Goal: Transaction & Acquisition: Purchase product/service

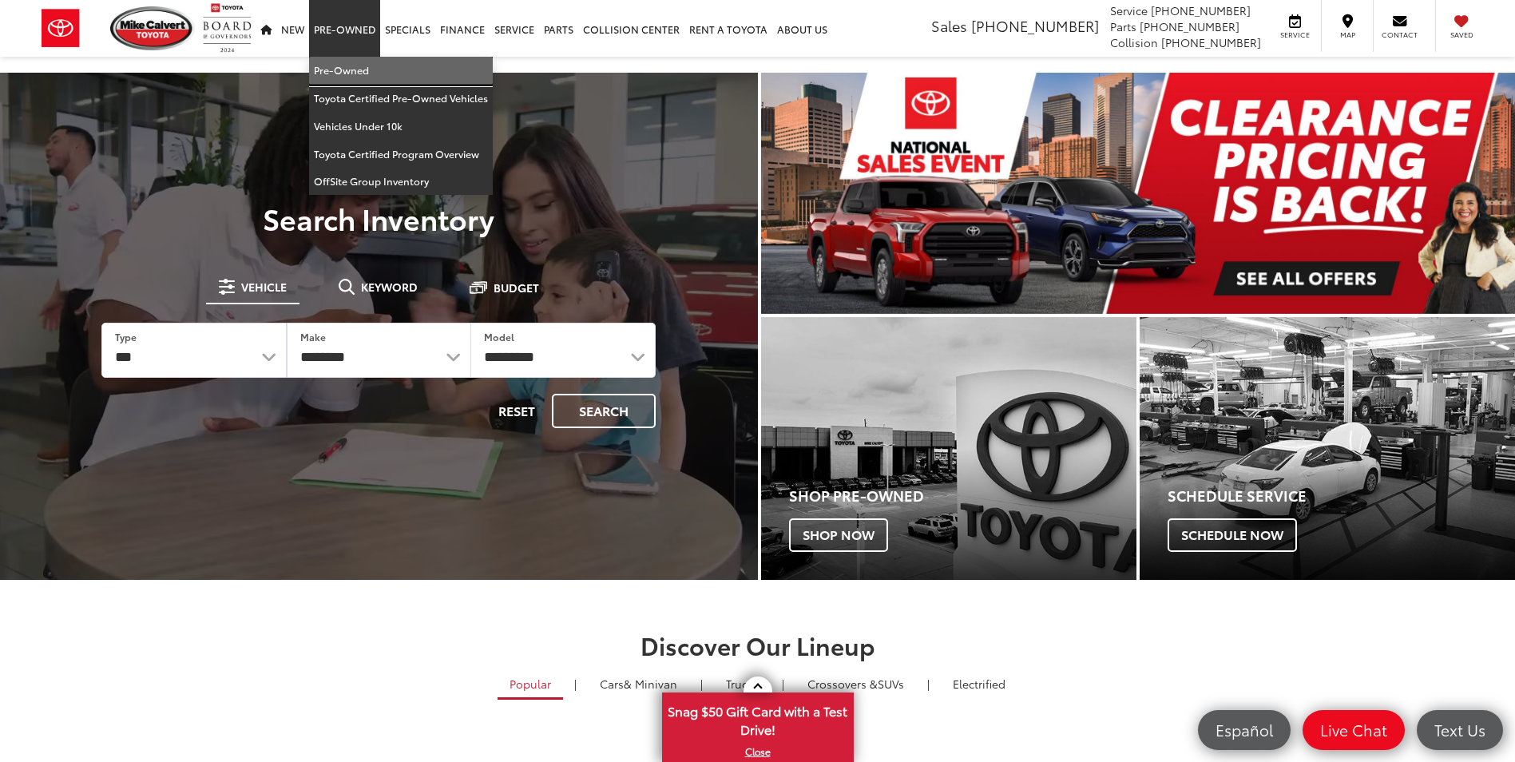
click at [339, 69] on link "Pre-Owned" at bounding box center [401, 71] width 184 height 28
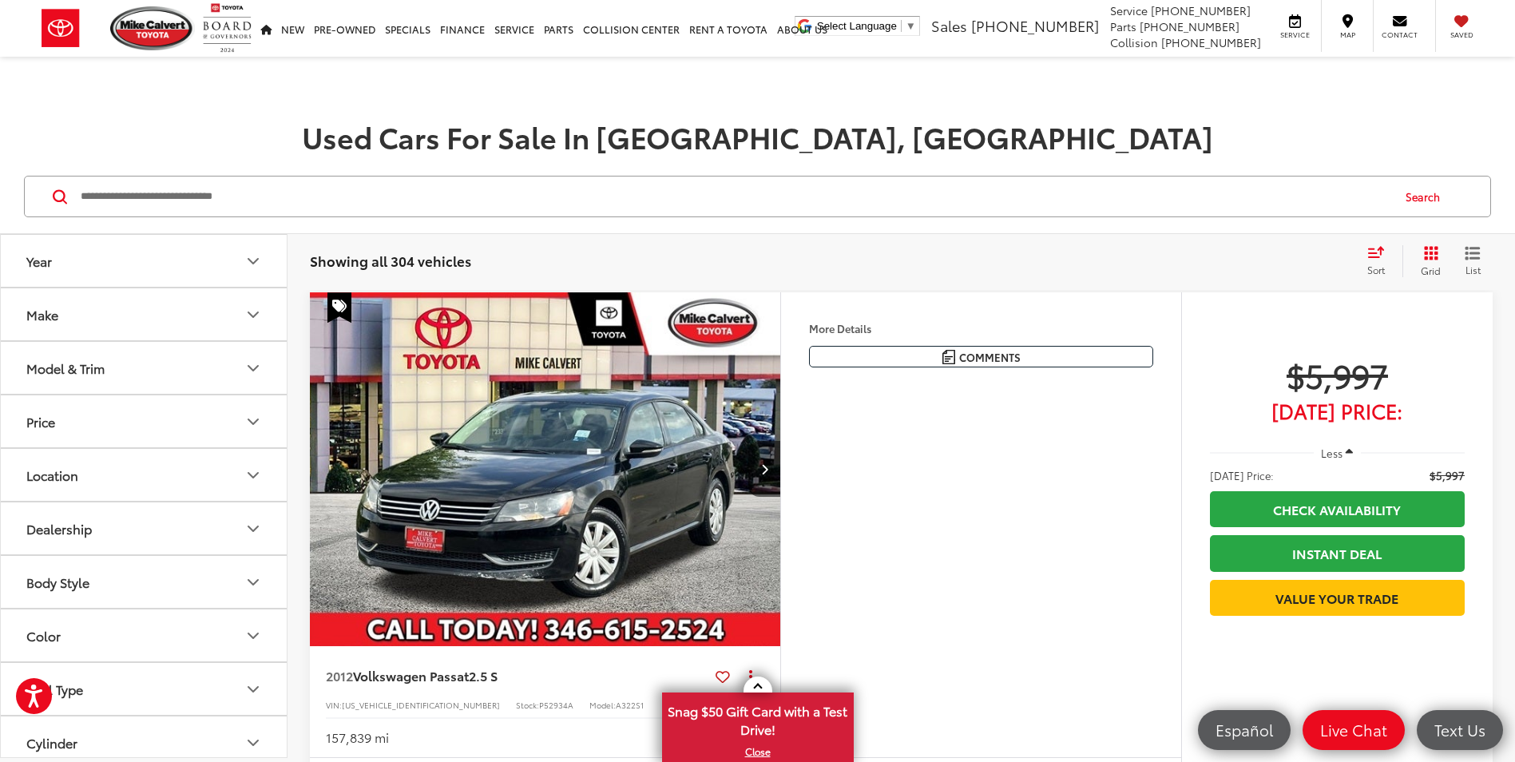
click at [253, 321] on icon "Make" at bounding box center [253, 314] width 19 height 19
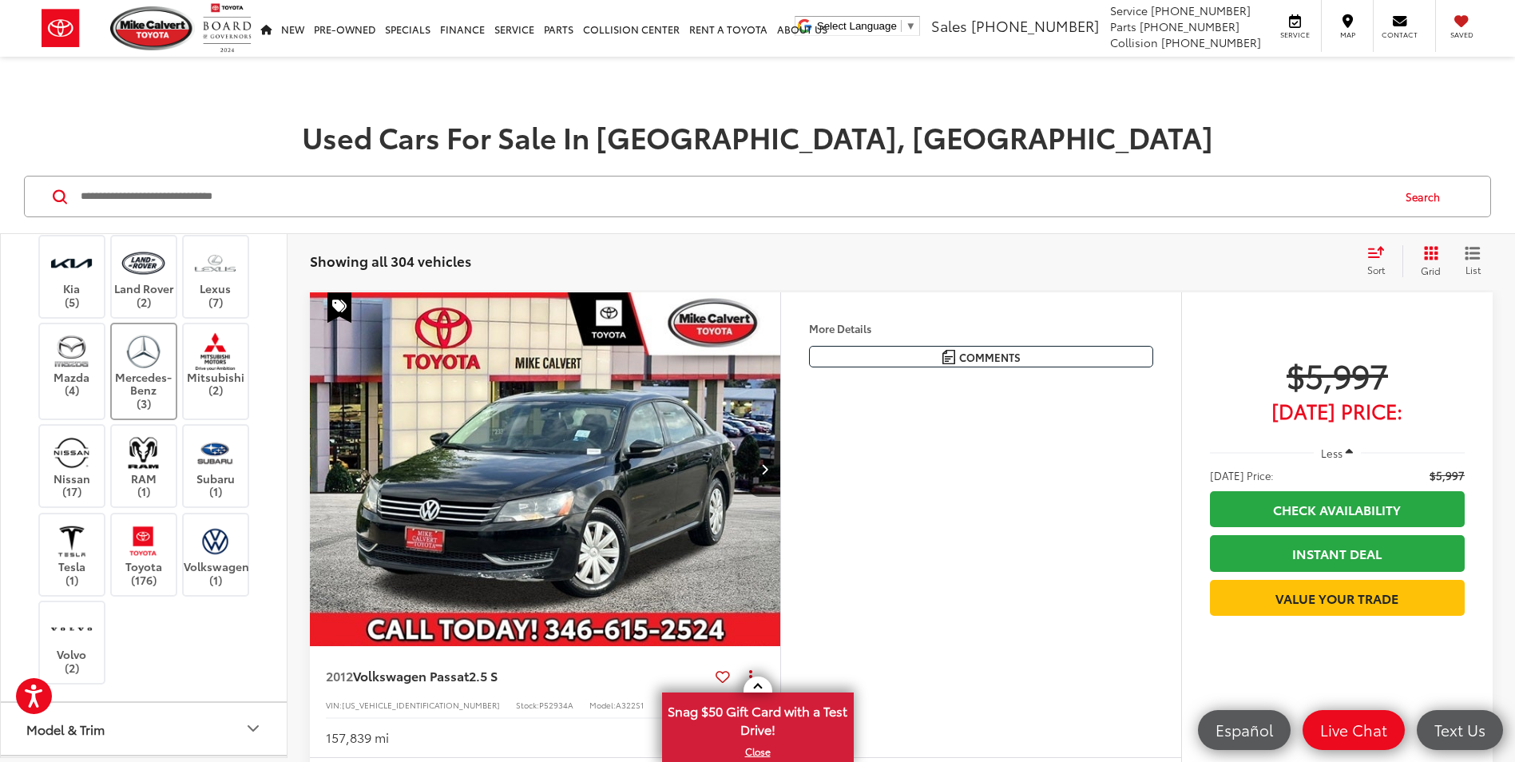
scroll to position [479, 0]
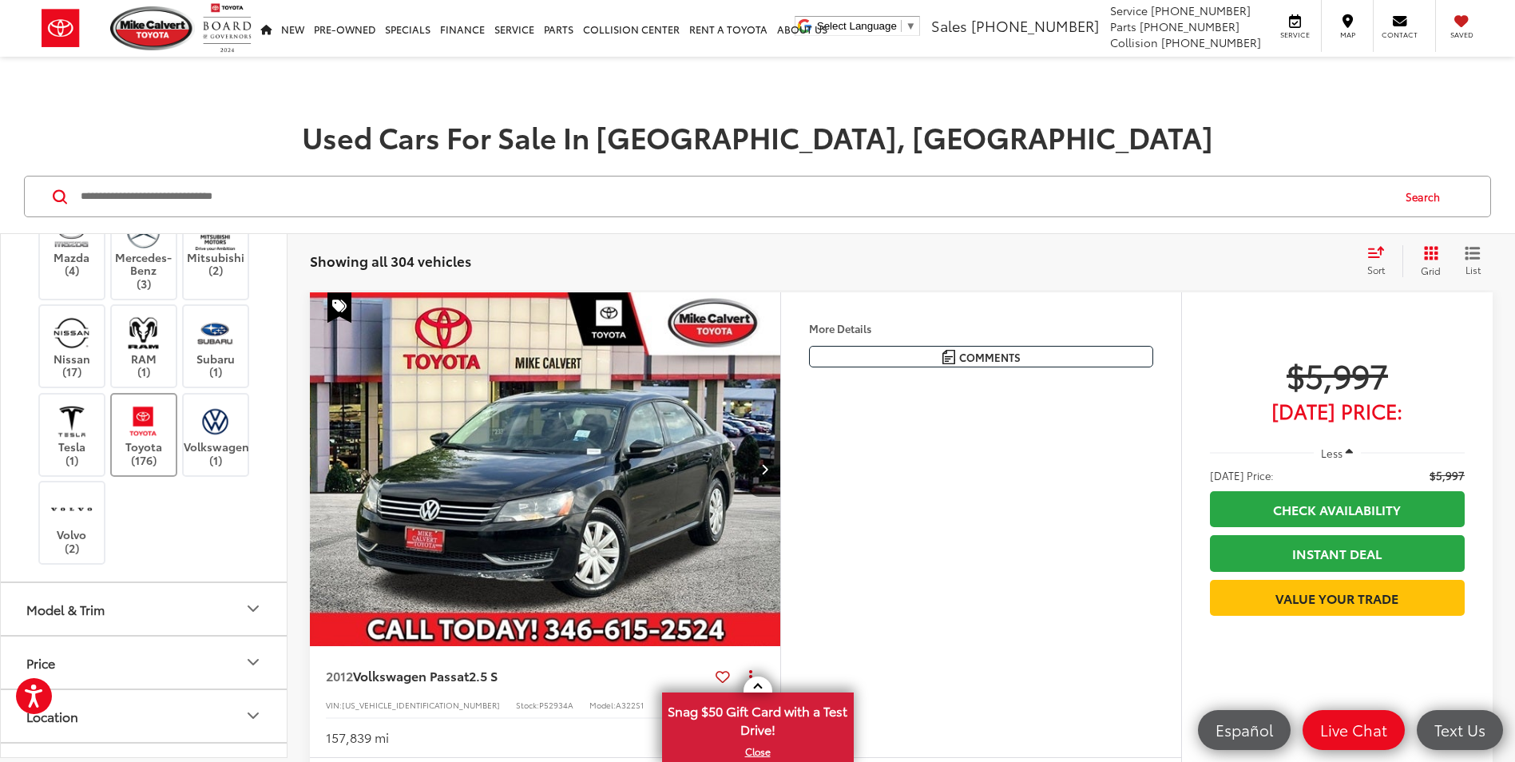
click at [149, 467] on label "Toyota (176)" at bounding box center [144, 434] width 65 height 65
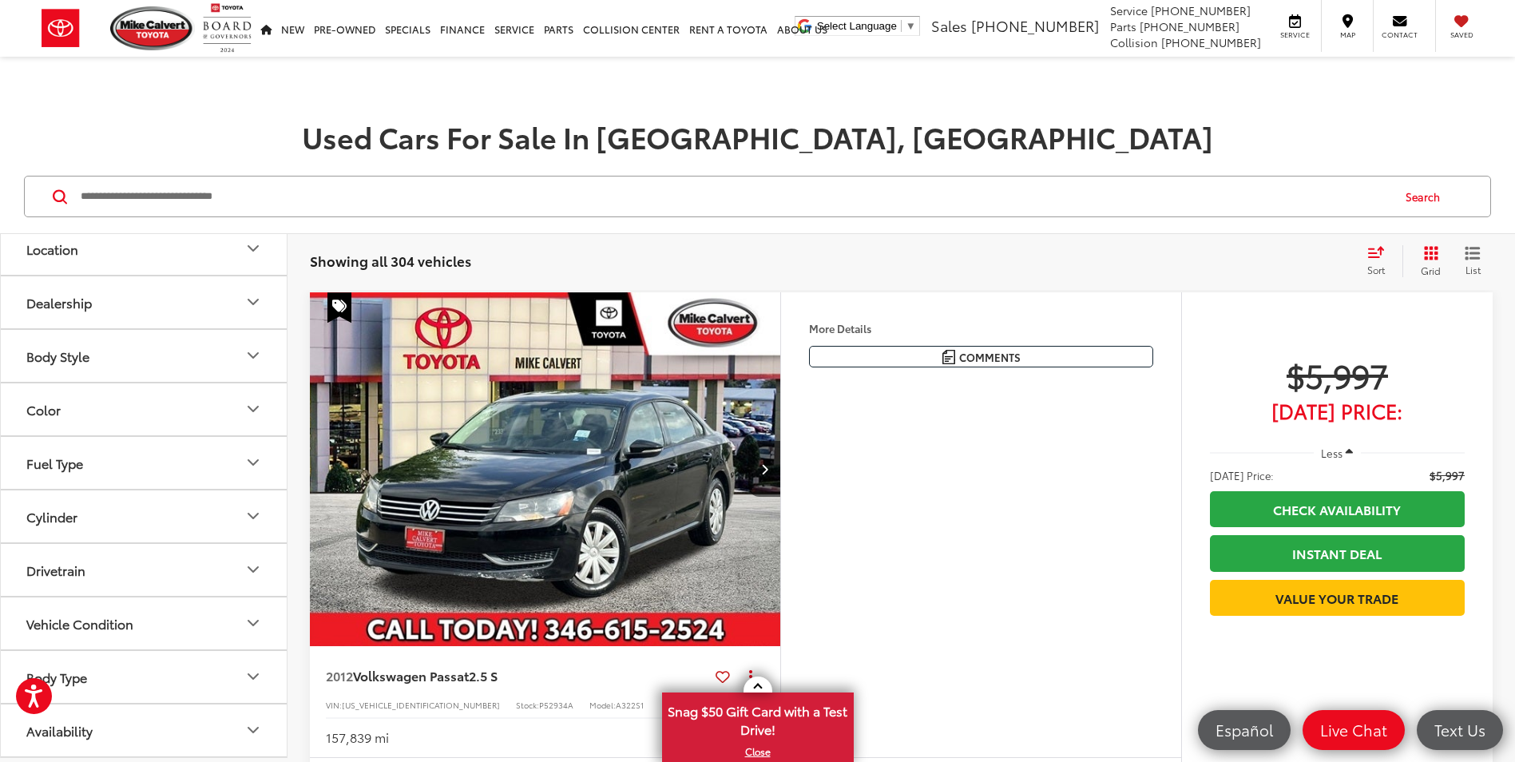
scroll to position [1038, 0]
click at [256, 151] on icon "Model & Trim" at bounding box center [253, 141] width 19 height 19
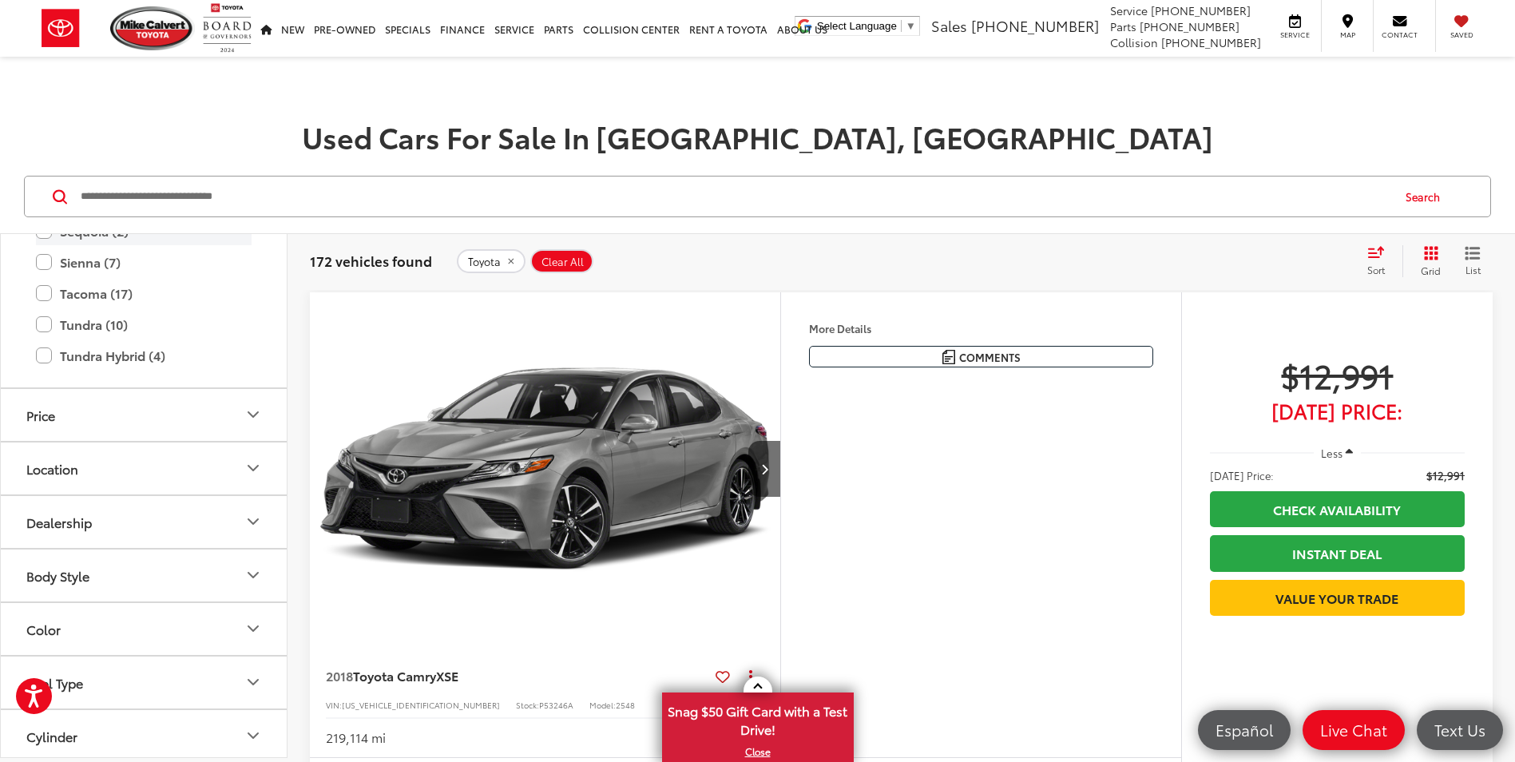
scroll to position [1437, 0]
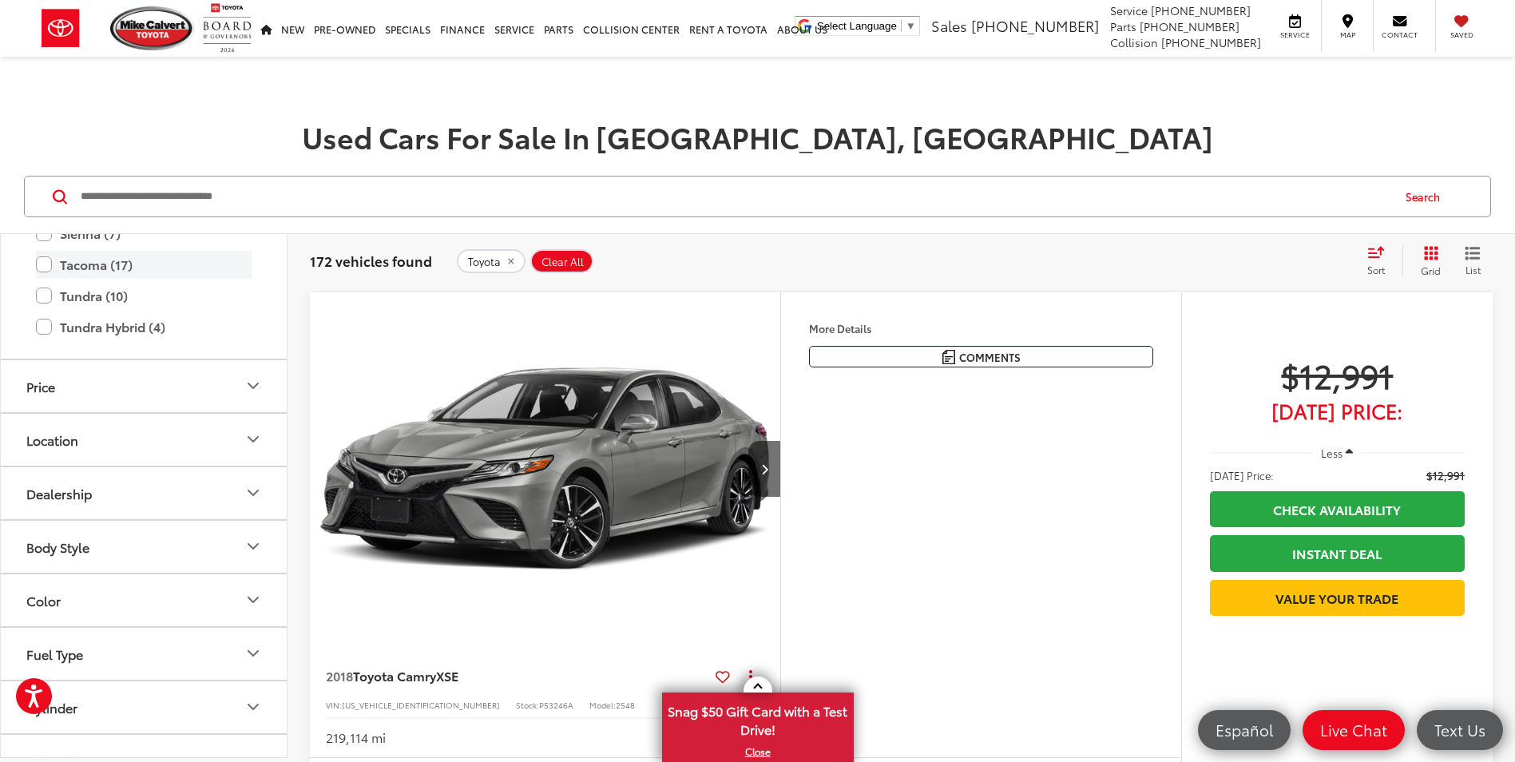
click at [44, 279] on label "Tacoma (17)" at bounding box center [144, 265] width 216 height 28
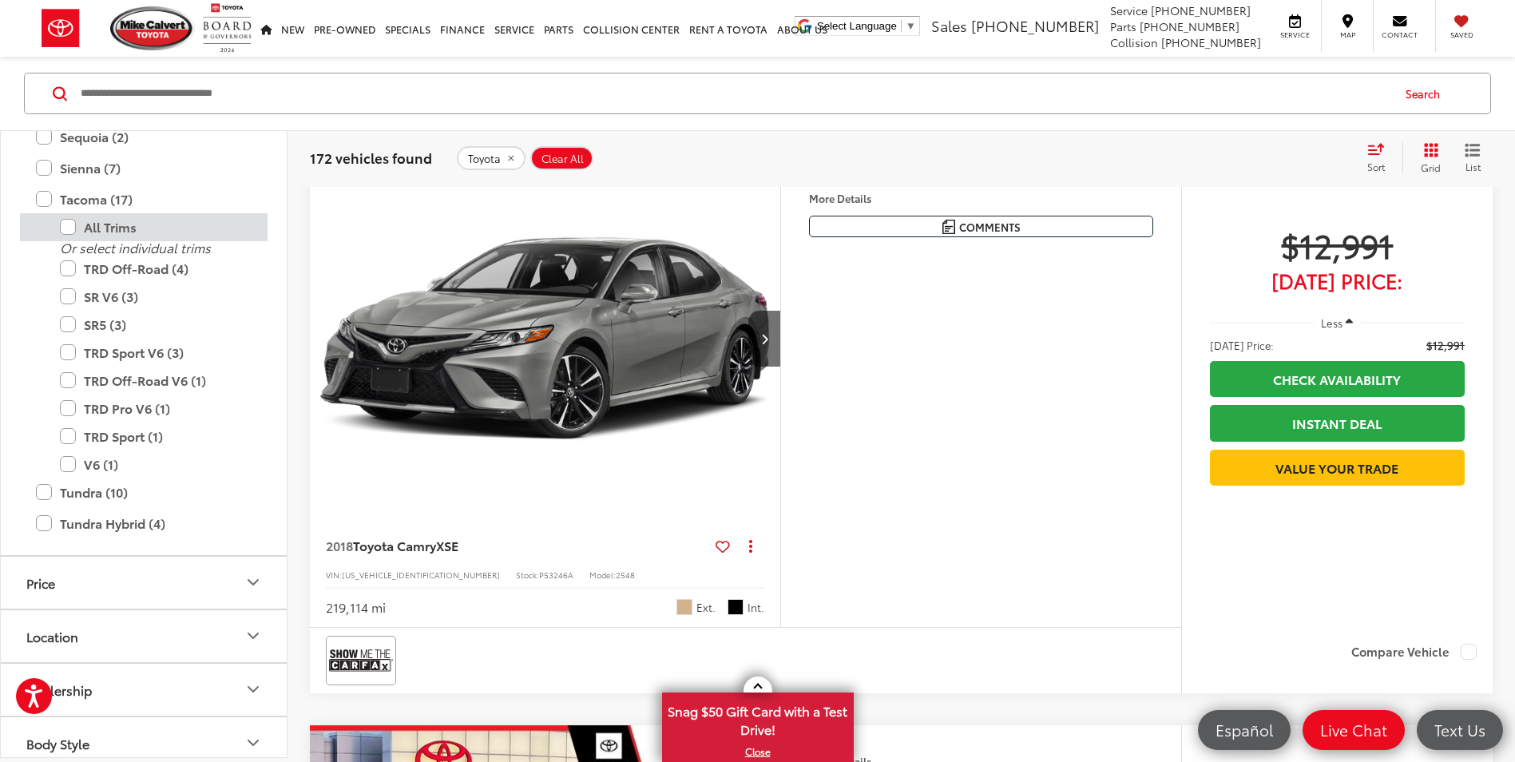
scroll to position [240, 0]
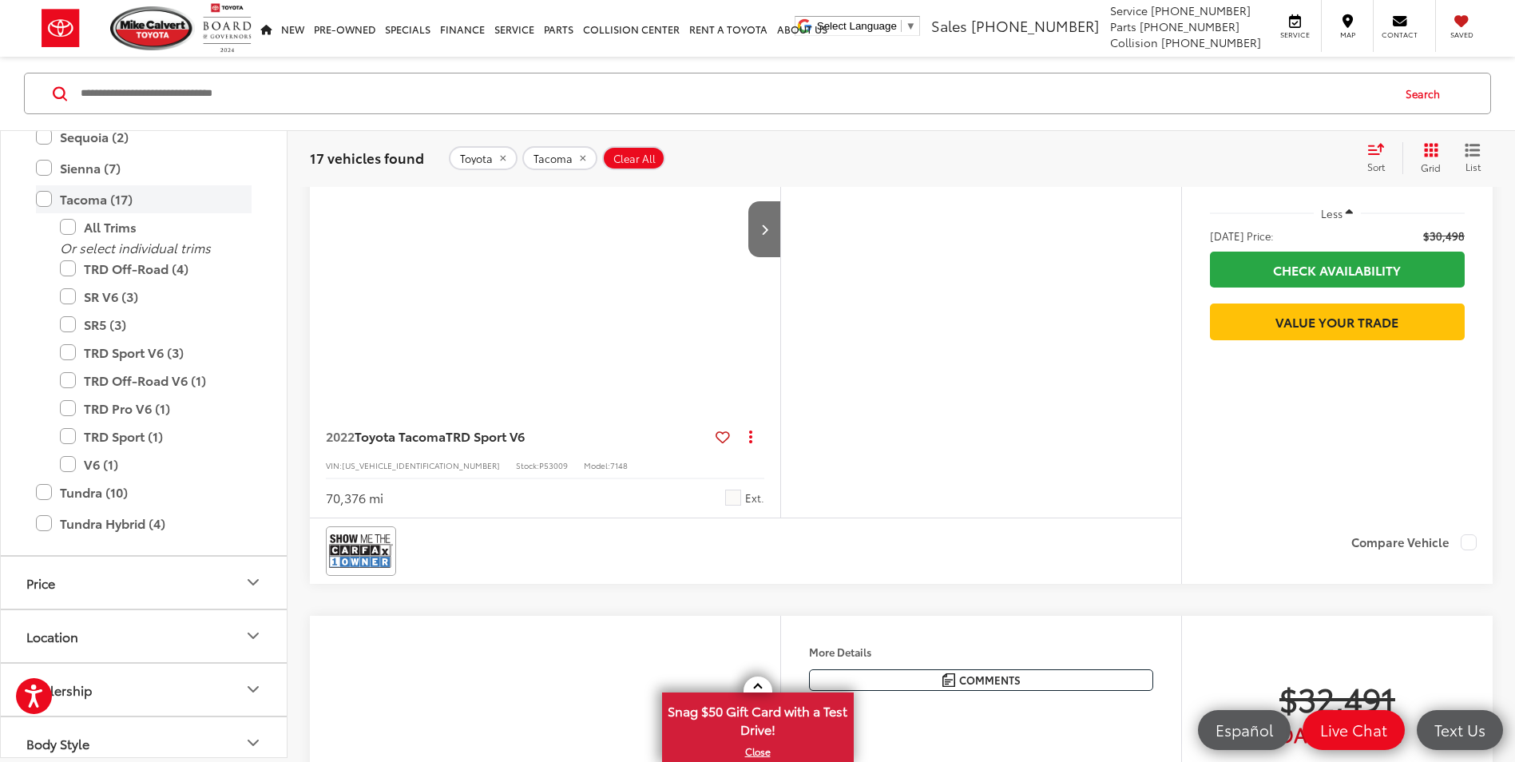
click at [44, 213] on label "Tacoma (17)" at bounding box center [144, 199] width 216 height 28
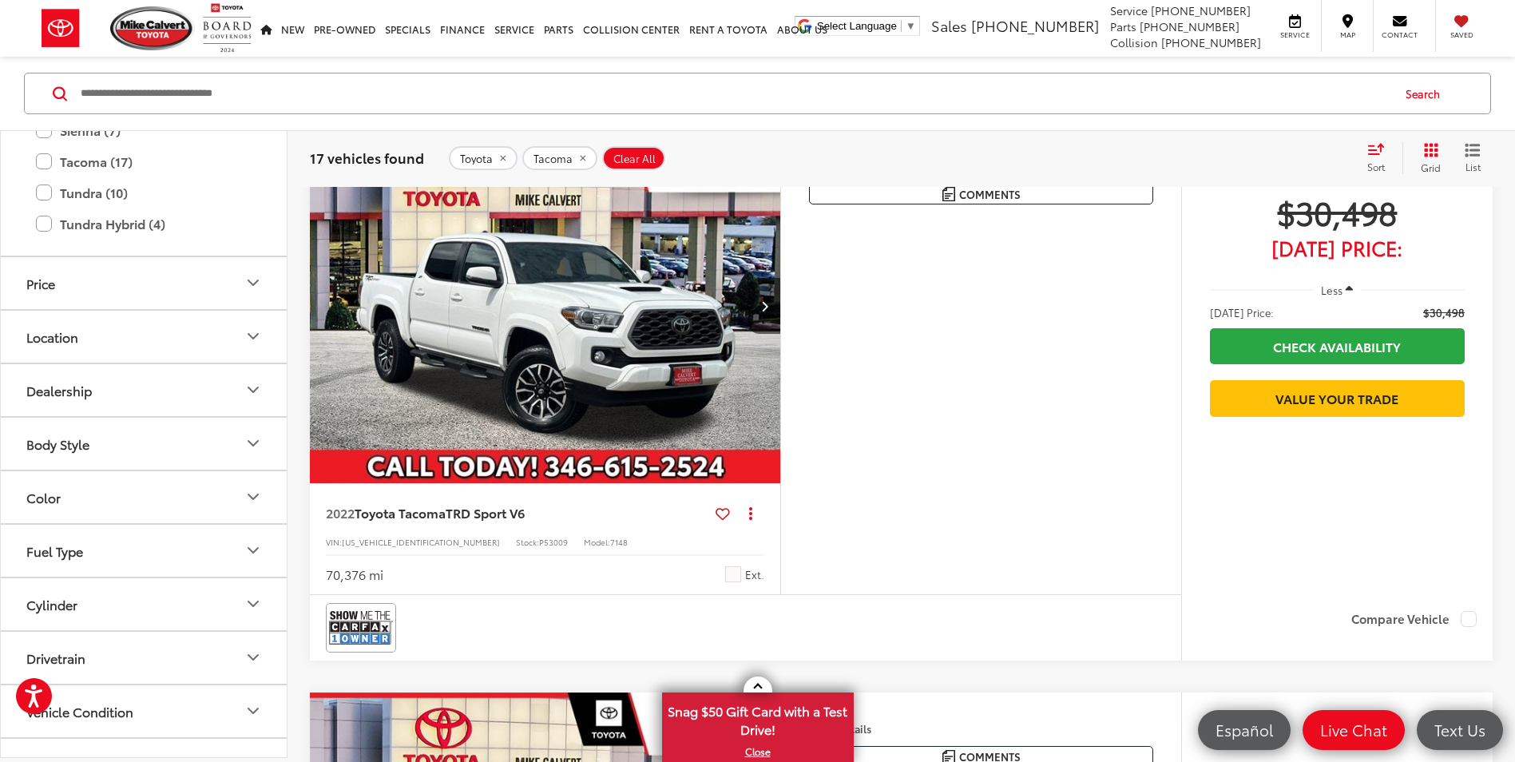
scroll to position [103, 0]
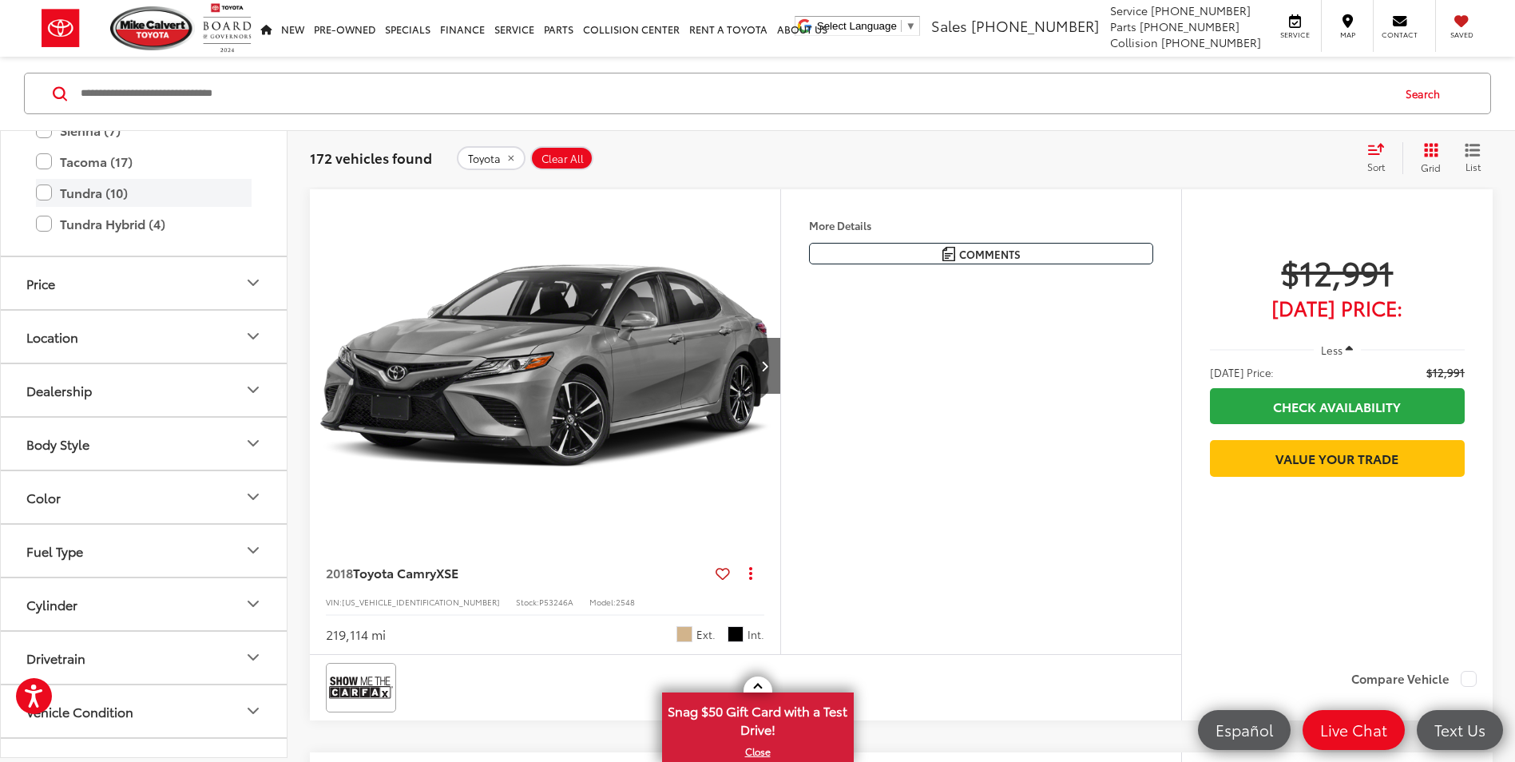
click at [50, 207] on label "Tundra (10)" at bounding box center [144, 193] width 216 height 28
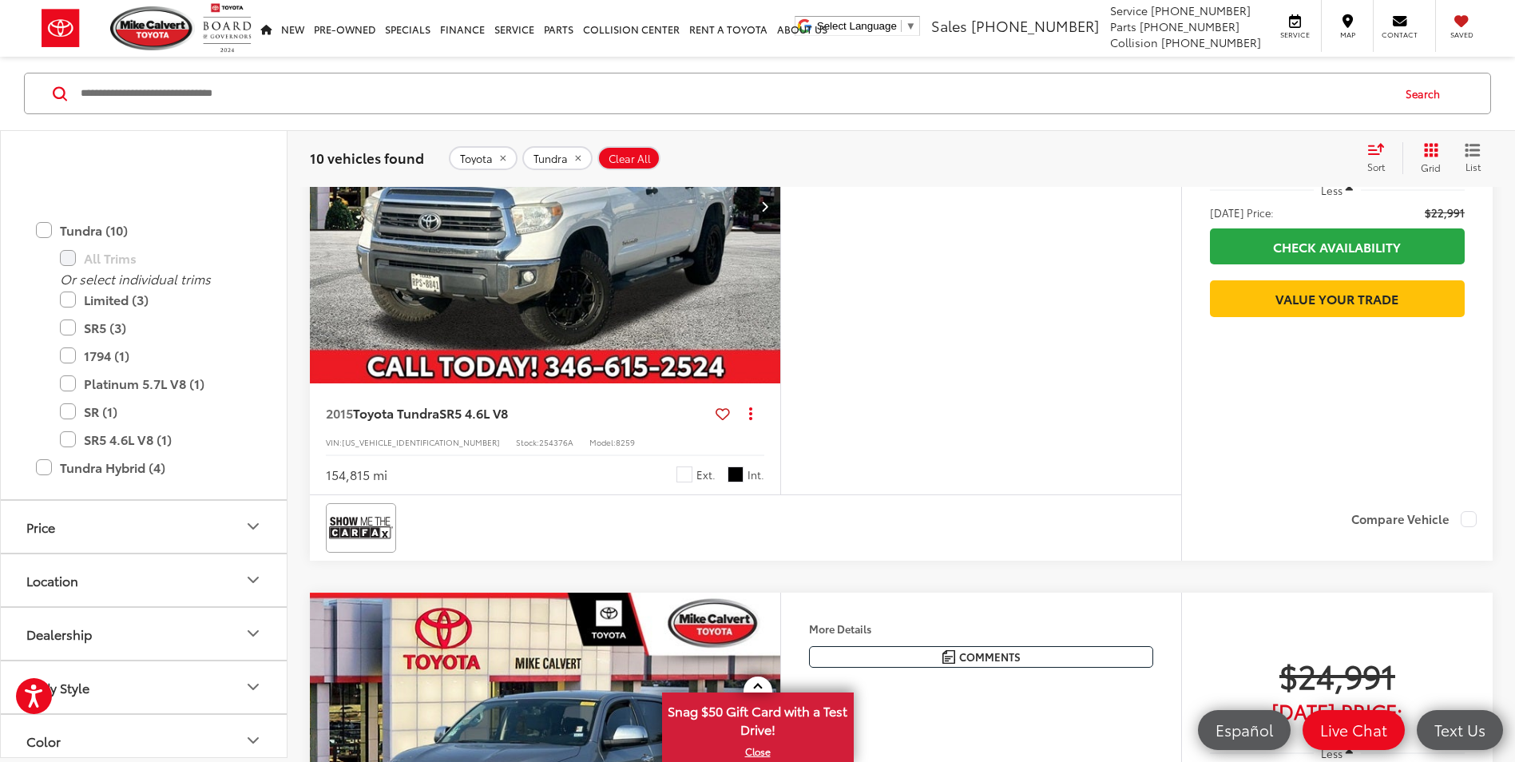
scroll to position [1677, 0]
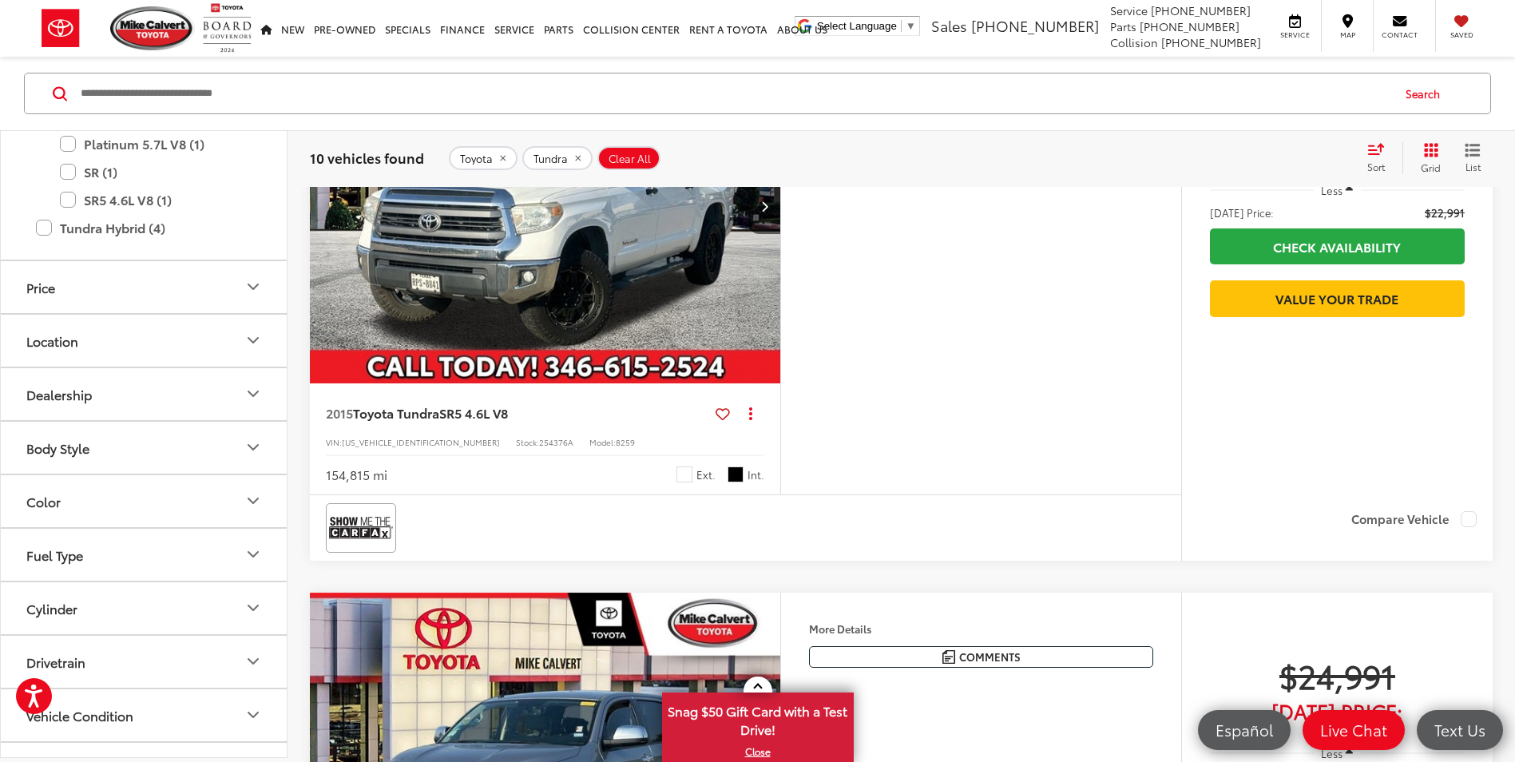
click at [235, 313] on button "Price" at bounding box center [144, 287] width 287 height 52
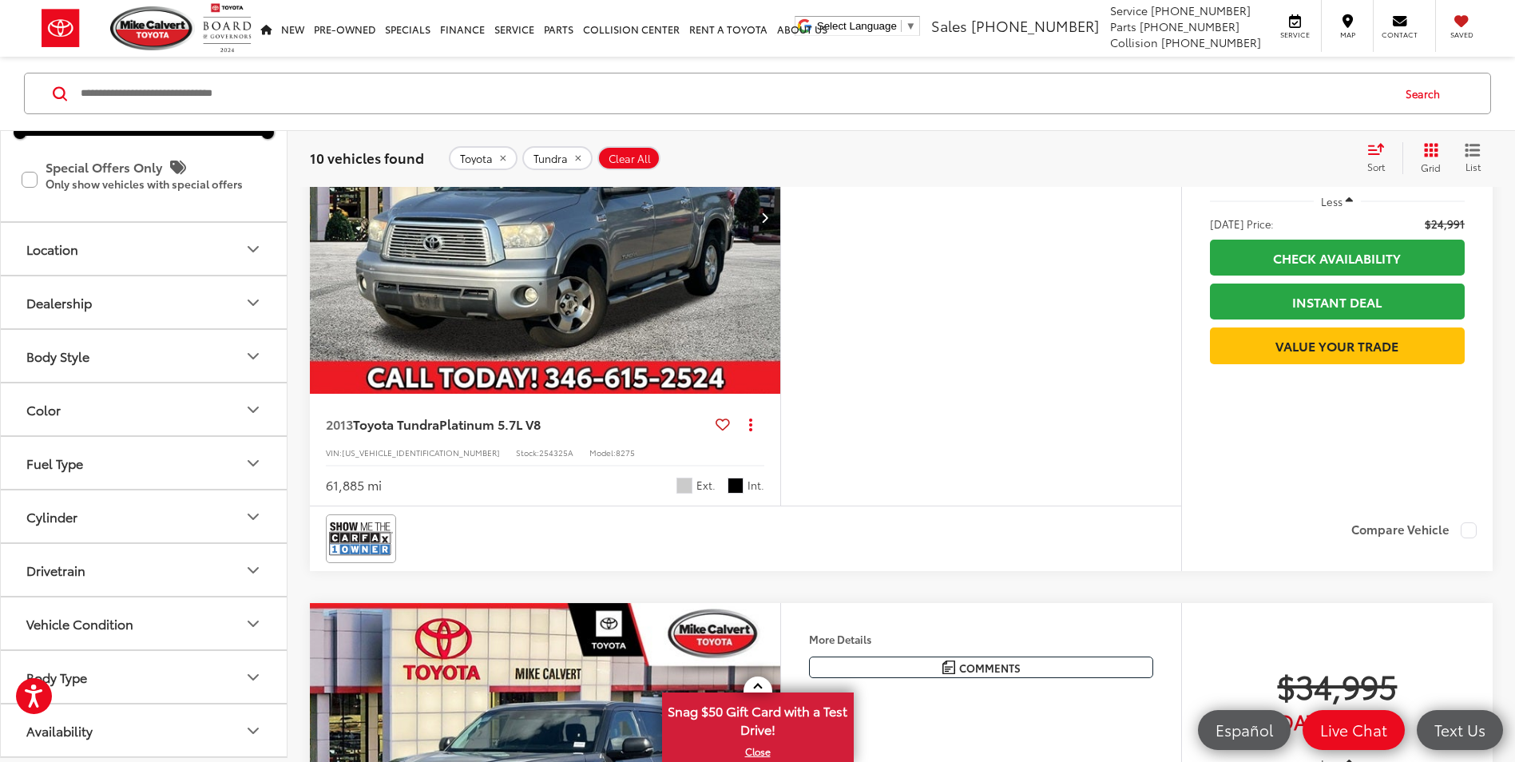
scroll to position [798, 0]
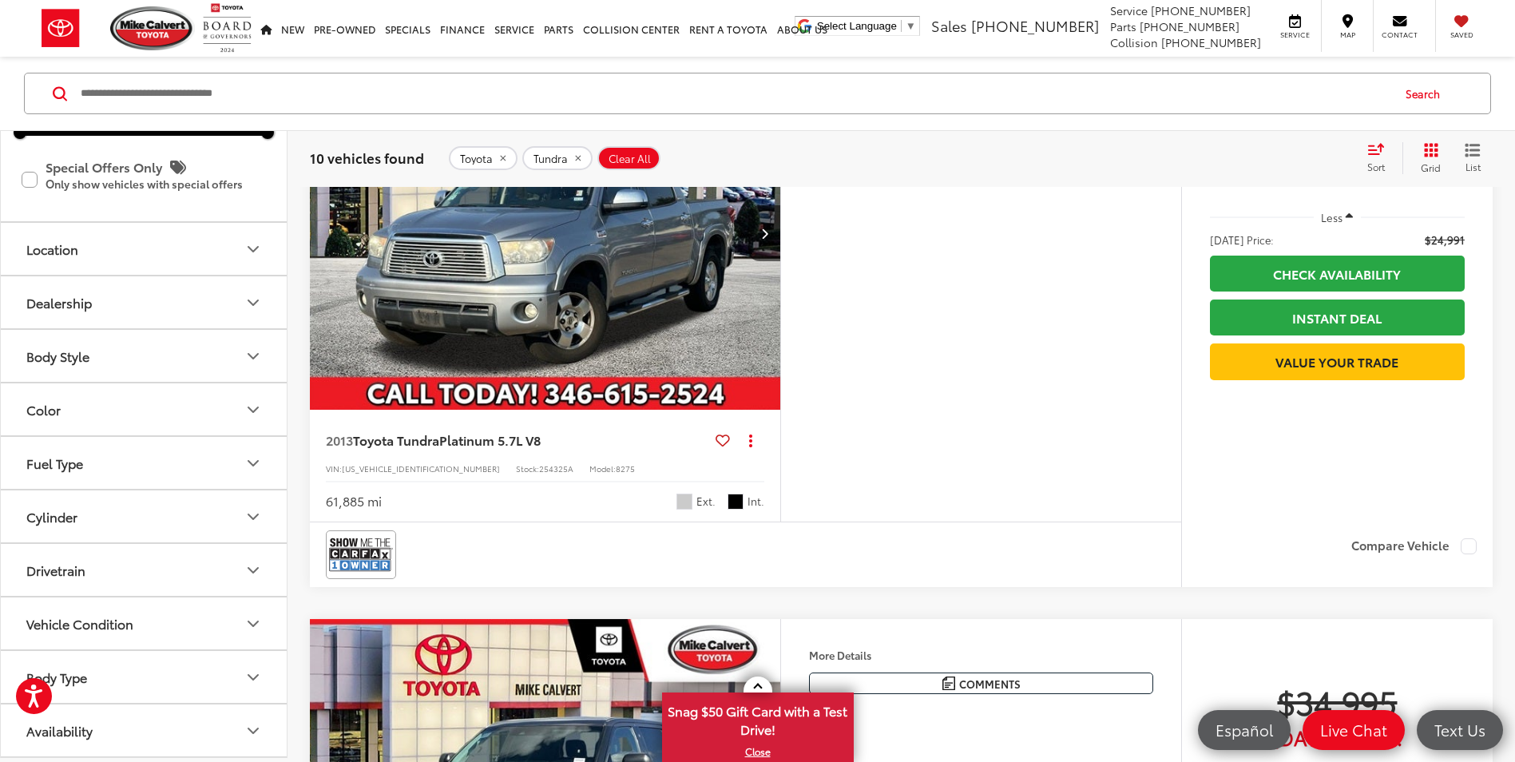
click at [263, 244] on button "Location" at bounding box center [144, 249] width 287 height 52
click at [257, 207] on icon "Location" at bounding box center [253, 197] width 19 height 19
click at [258, 295] on icon "Dealership" at bounding box center [253, 302] width 19 height 19
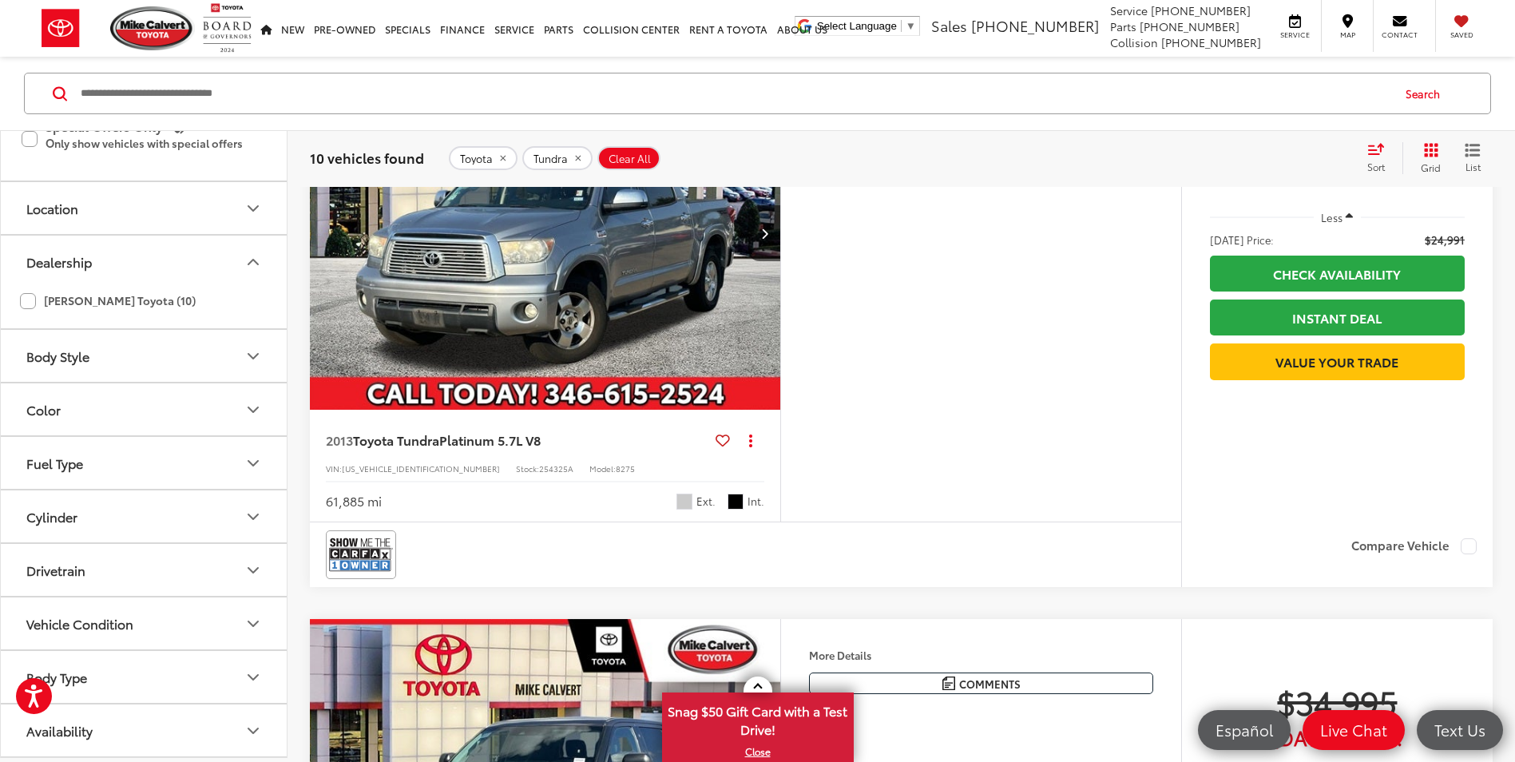
click at [251, 264] on icon "Dealership" at bounding box center [253, 262] width 10 height 5
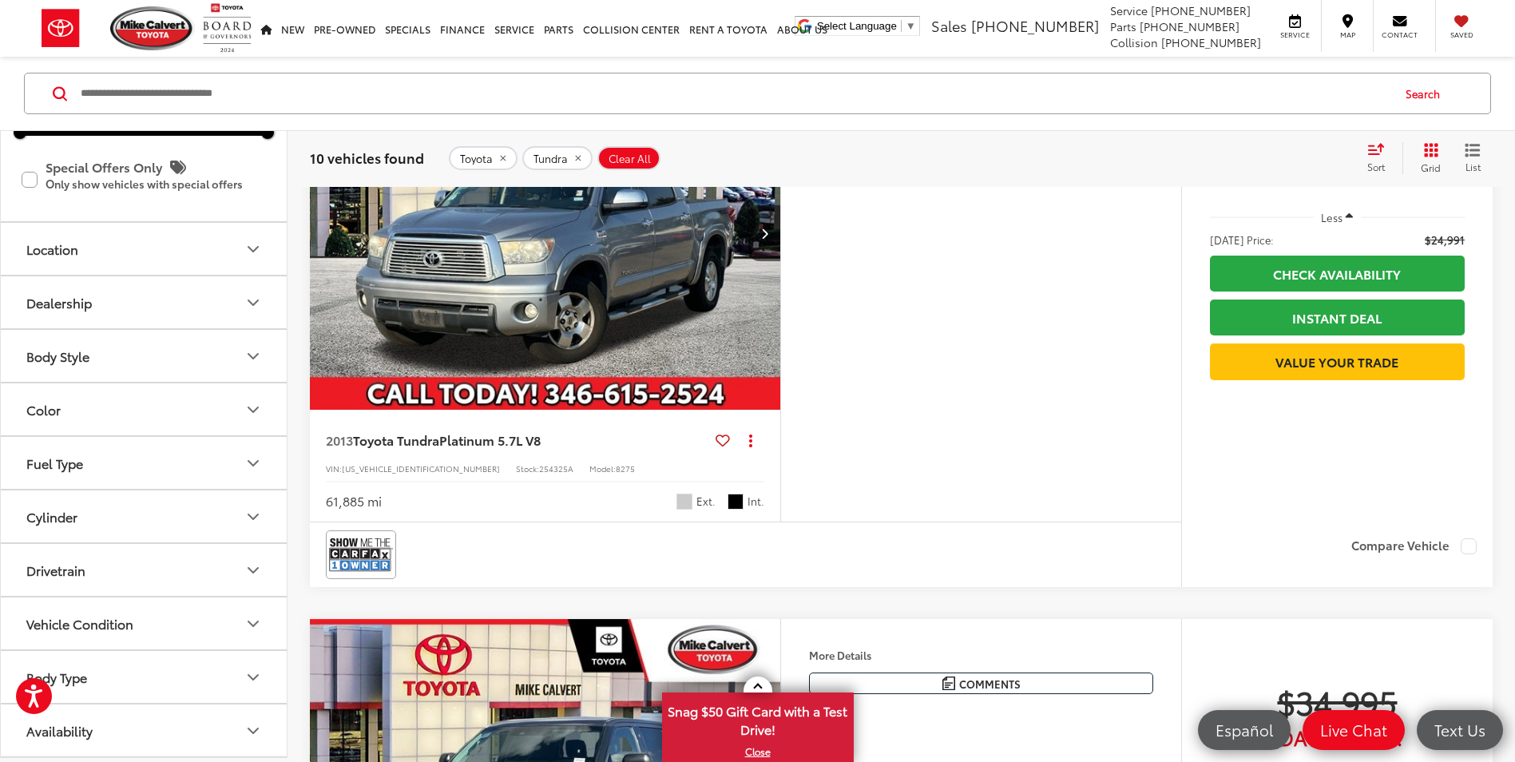
click at [253, 358] on icon "Body Style" at bounding box center [253, 356] width 10 height 5
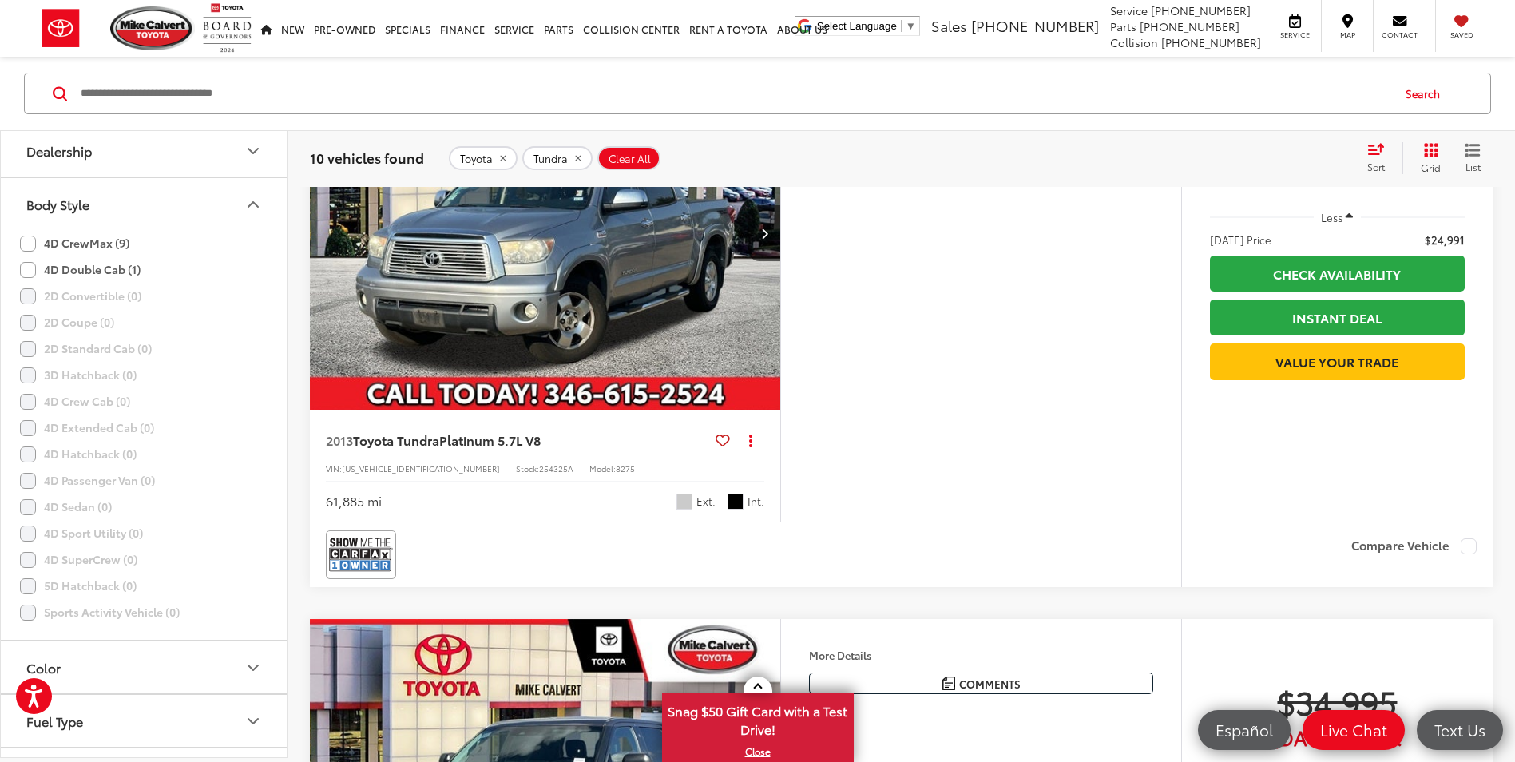
click at [253, 214] on icon "Body Style" at bounding box center [253, 204] width 19 height 19
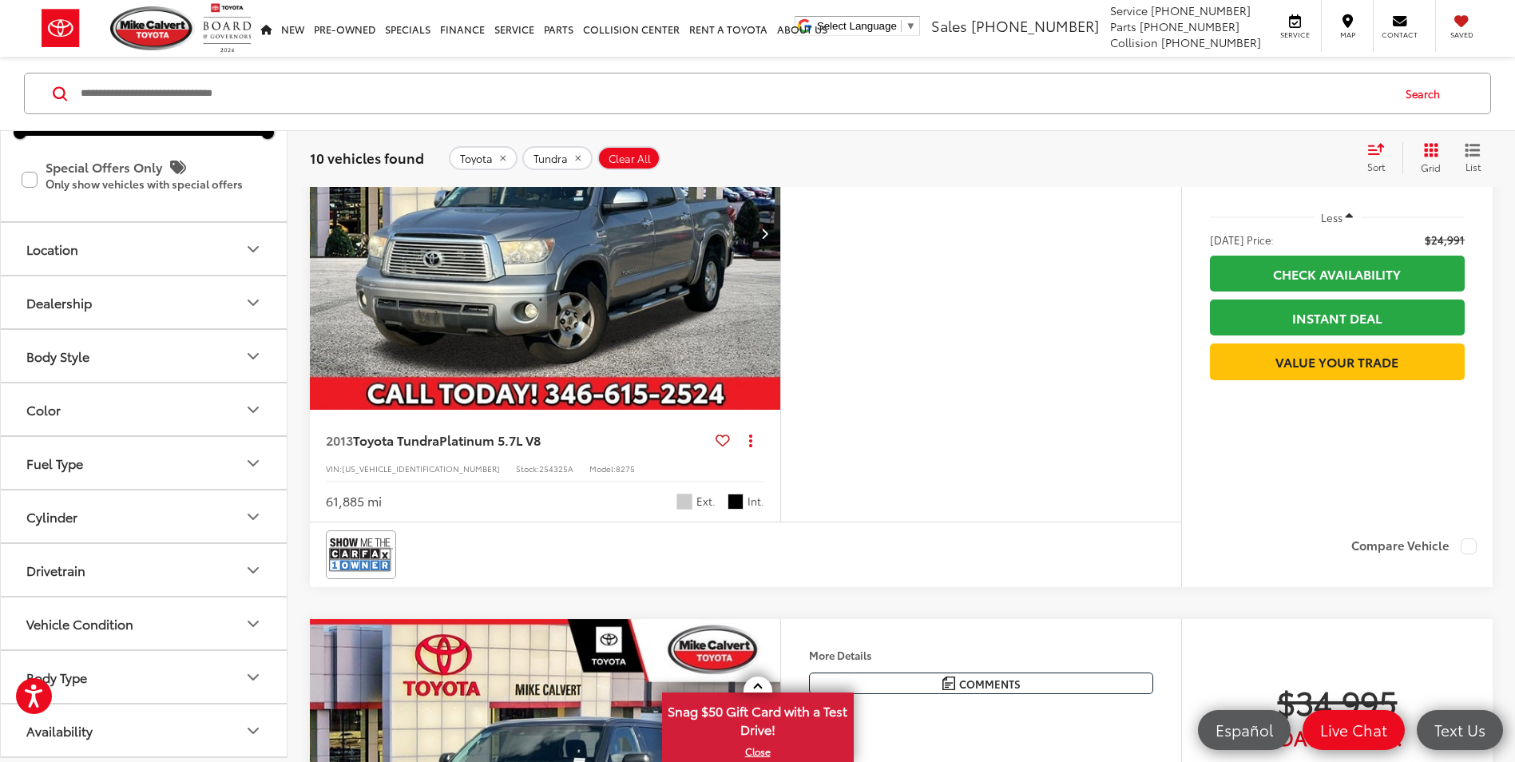
click at [256, 305] on icon "Dealership" at bounding box center [253, 302] width 19 height 19
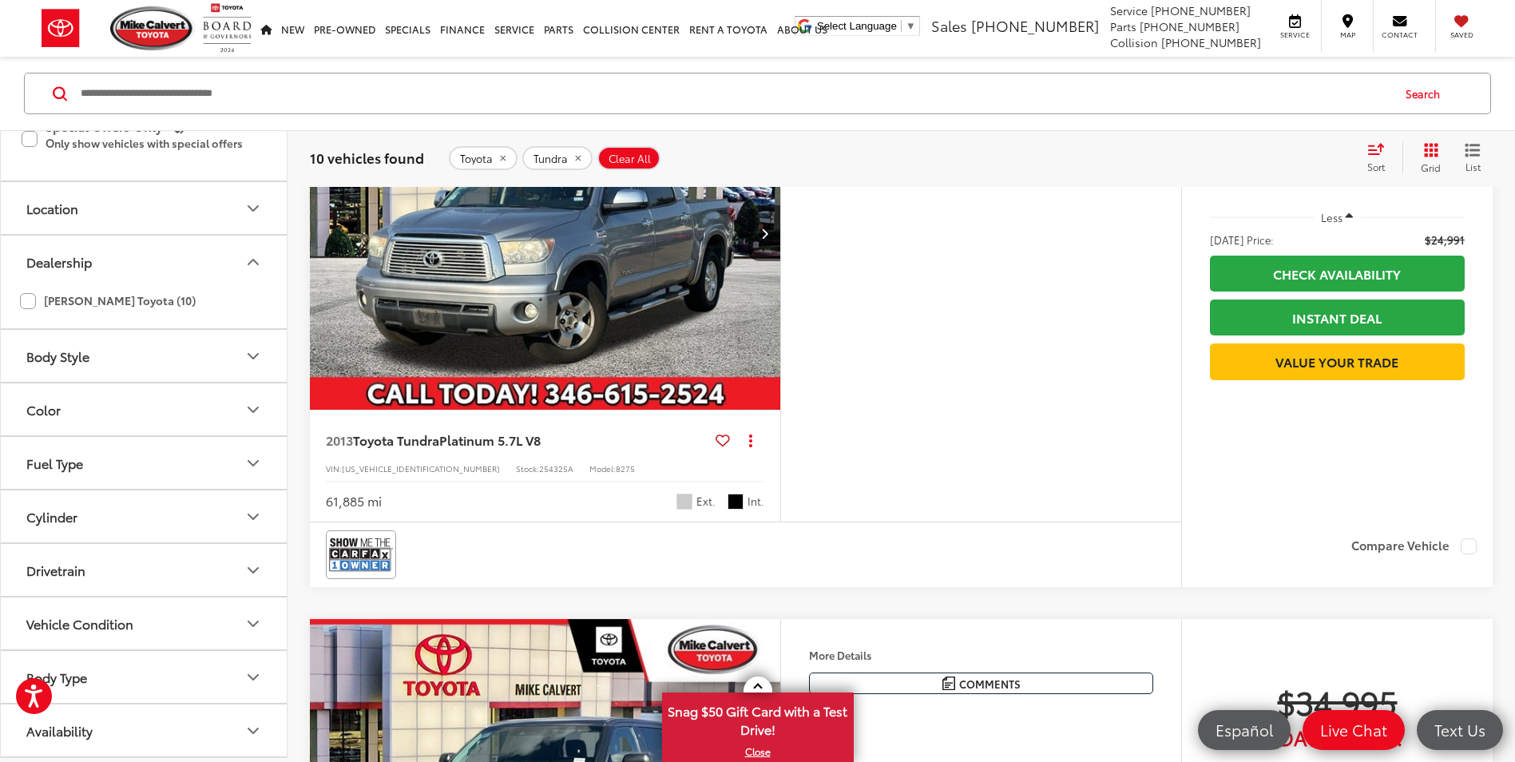
click at [256, 271] on icon "Dealership" at bounding box center [253, 261] width 19 height 19
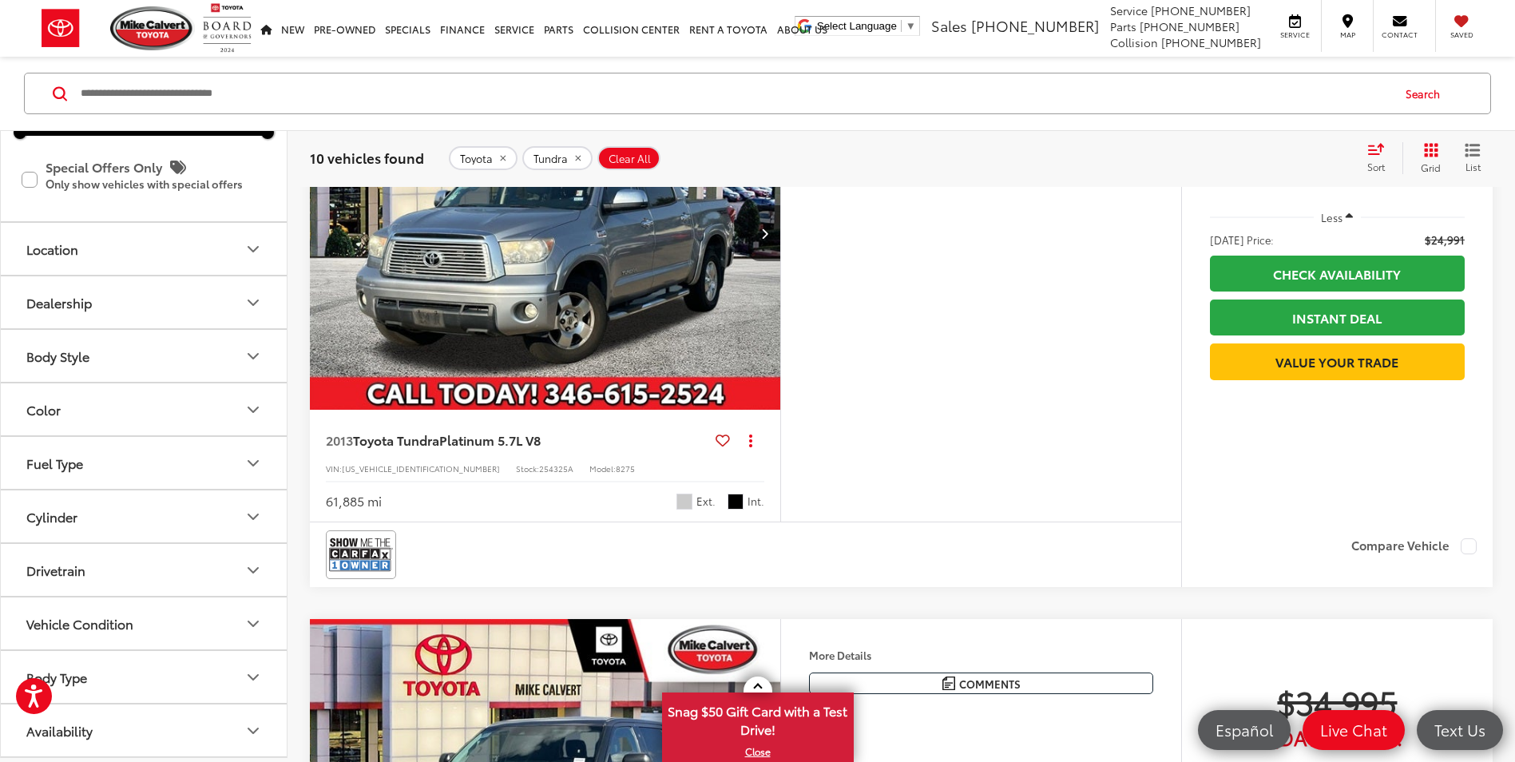
click at [252, 252] on icon "Location" at bounding box center [253, 249] width 19 height 19
click at [252, 207] on icon "Location" at bounding box center [253, 197] width 19 height 19
click at [256, 300] on icon "Dealership" at bounding box center [253, 302] width 19 height 19
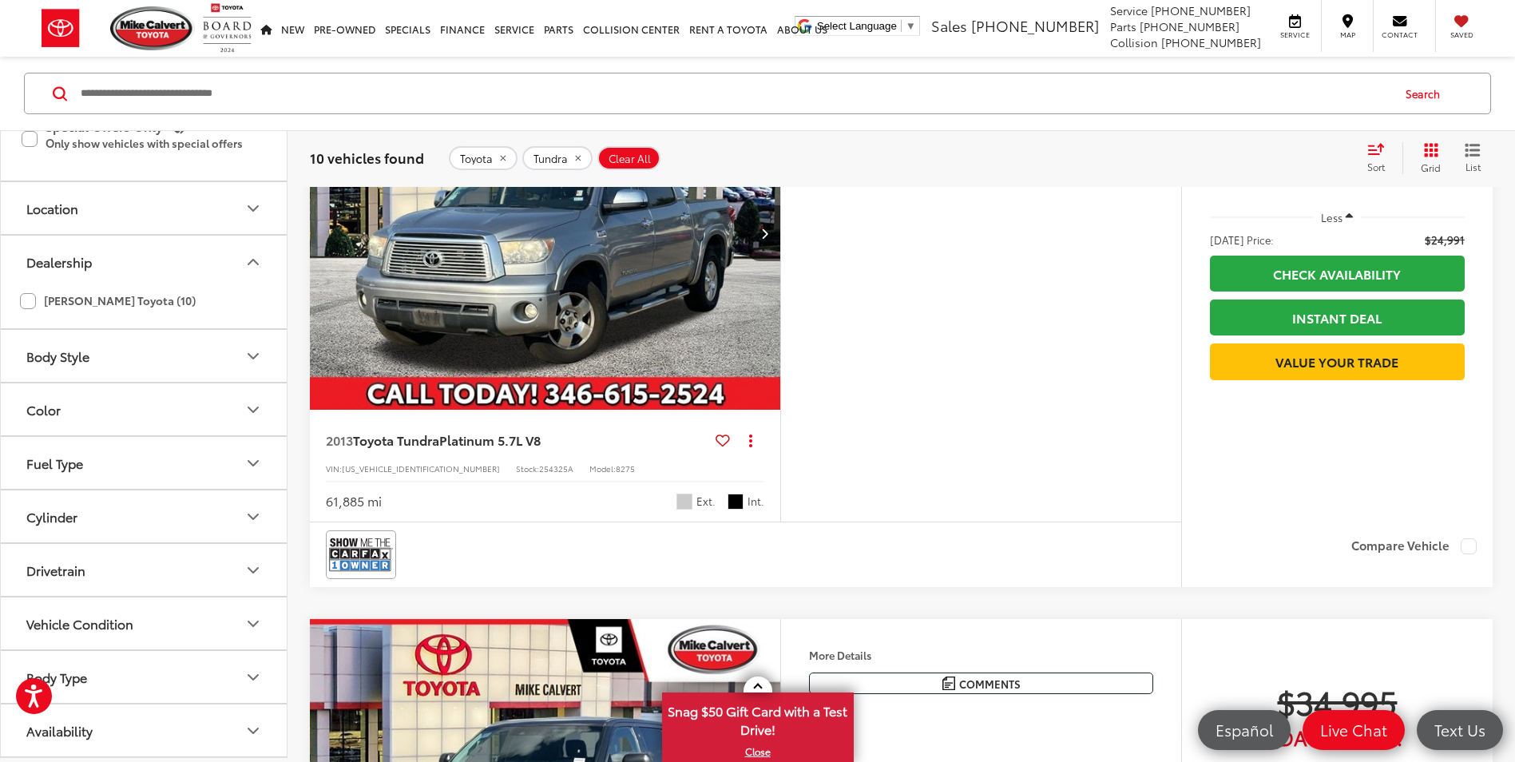
click at [256, 271] on icon "Dealership" at bounding box center [253, 261] width 19 height 19
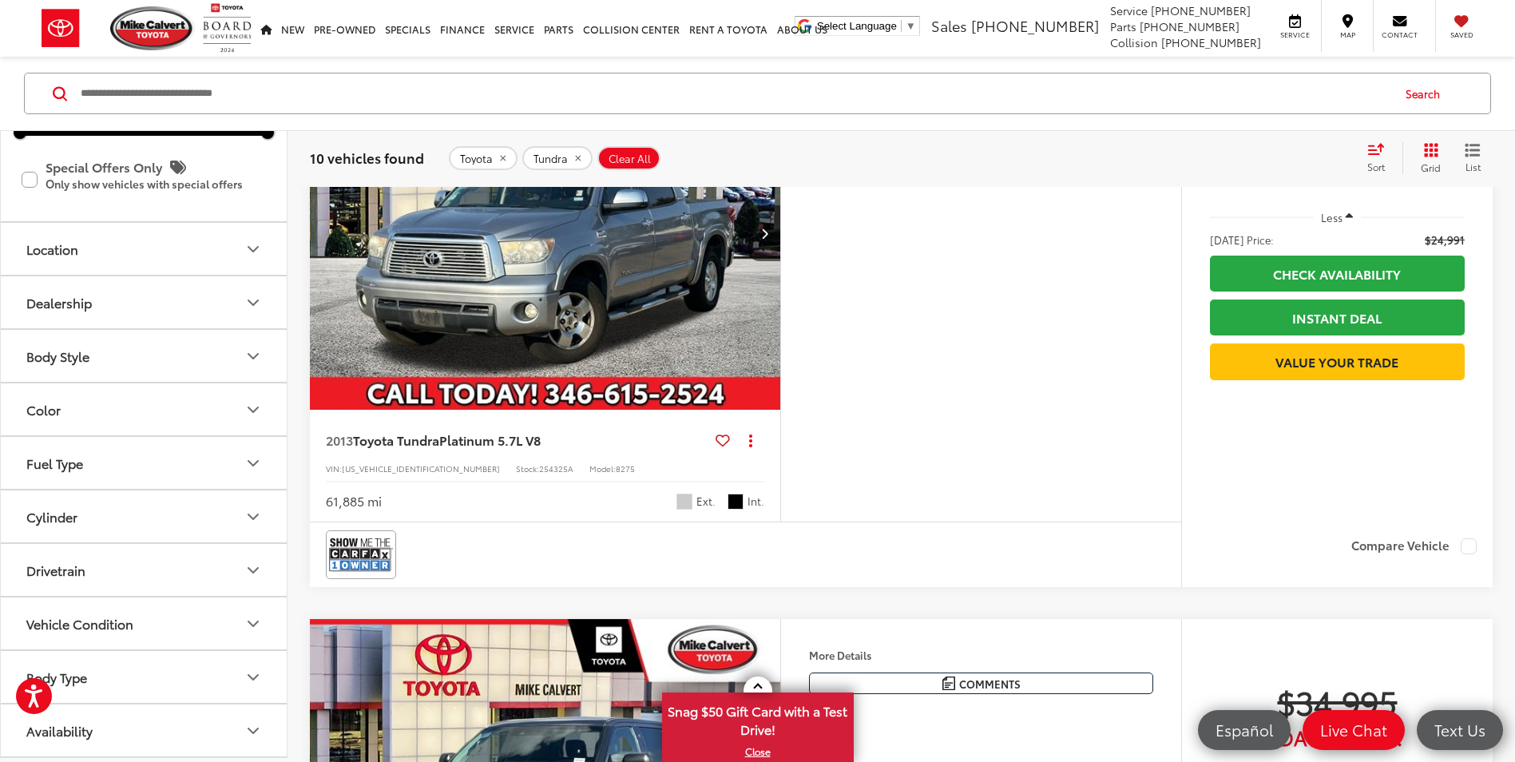
click at [256, 355] on icon "Body Style" at bounding box center [253, 356] width 10 height 5
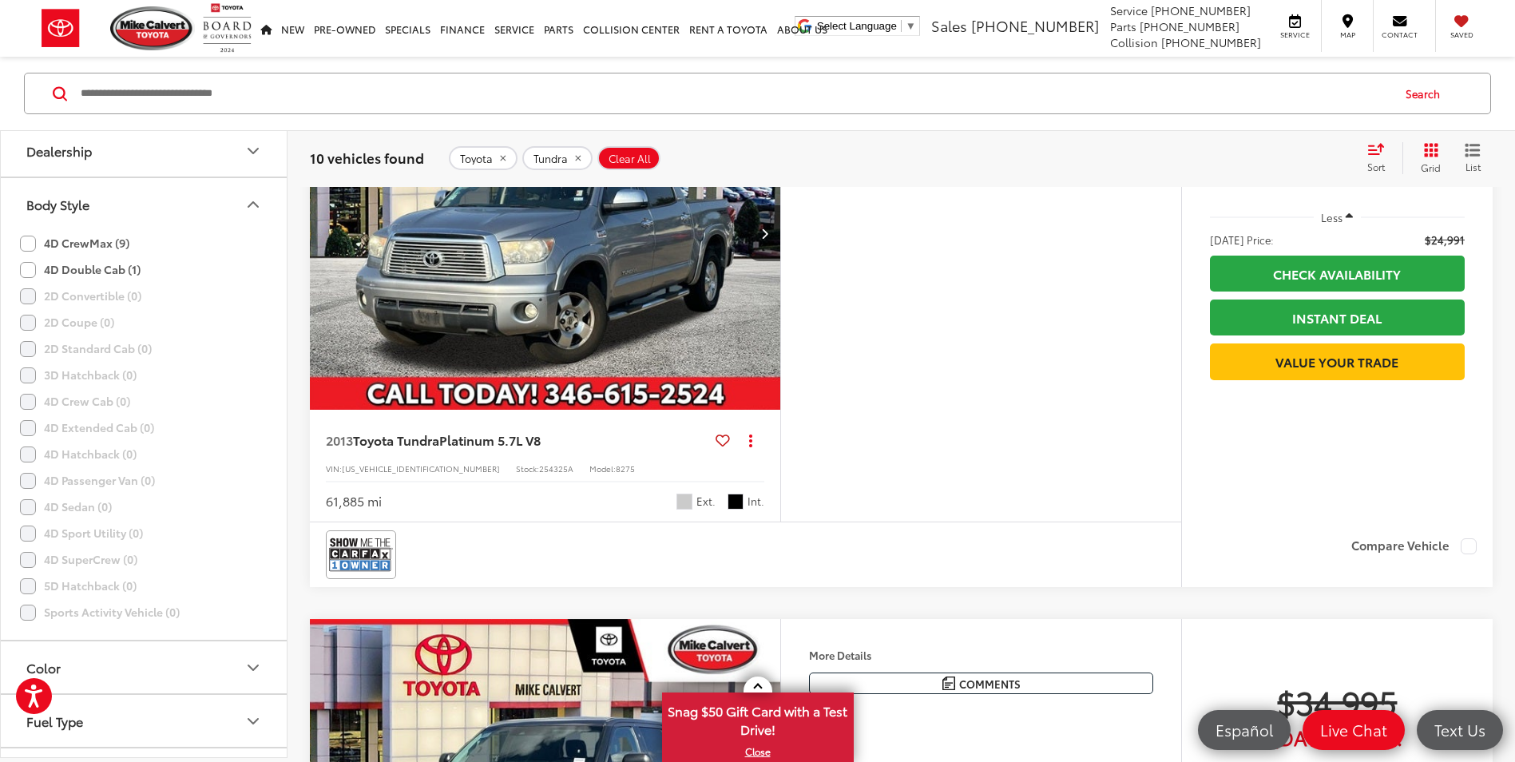
click at [256, 214] on icon "Body Style" at bounding box center [253, 204] width 19 height 19
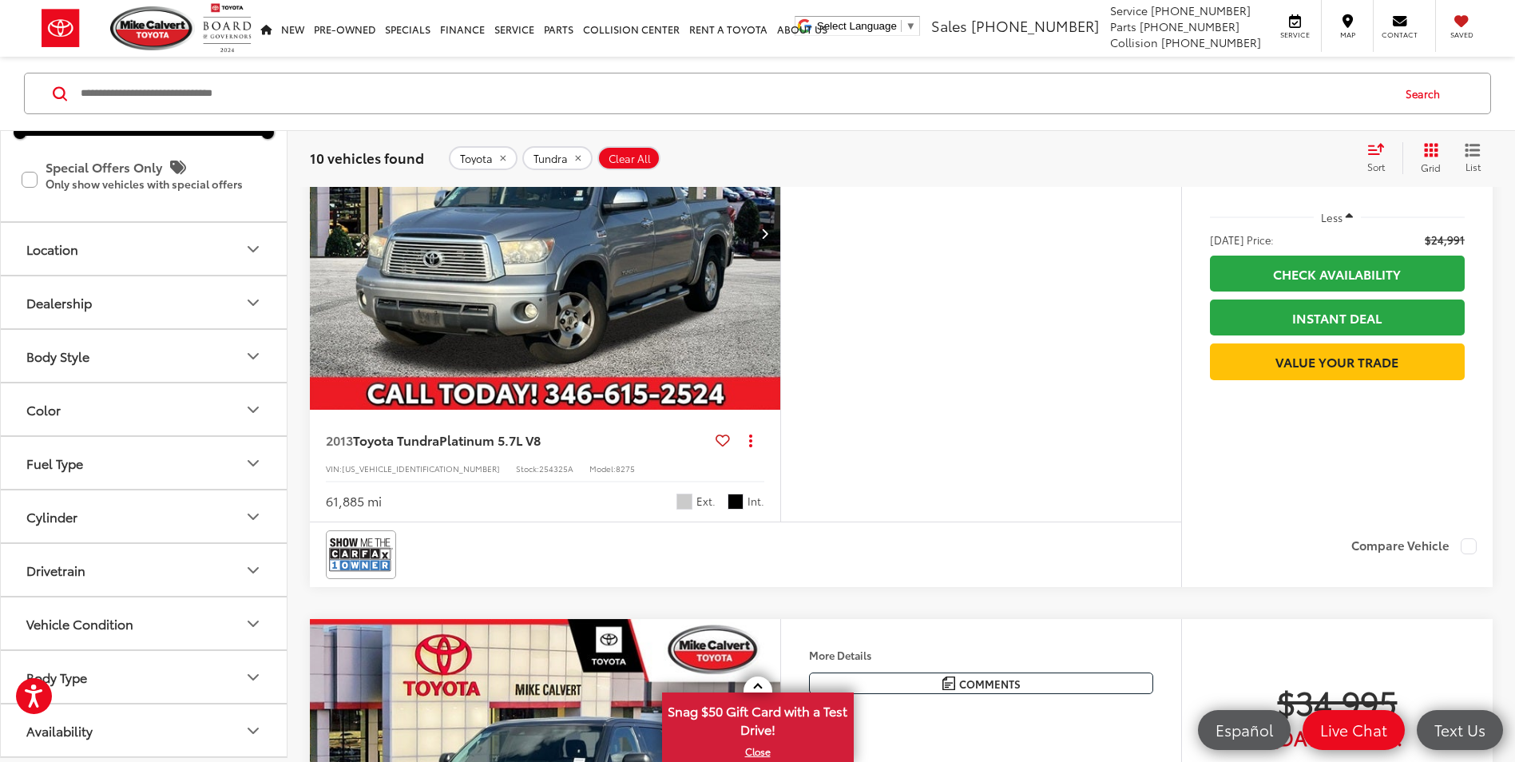
click at [253, 305] on icon "Dealership" at bounding box center [253, 302] width 10 height 5
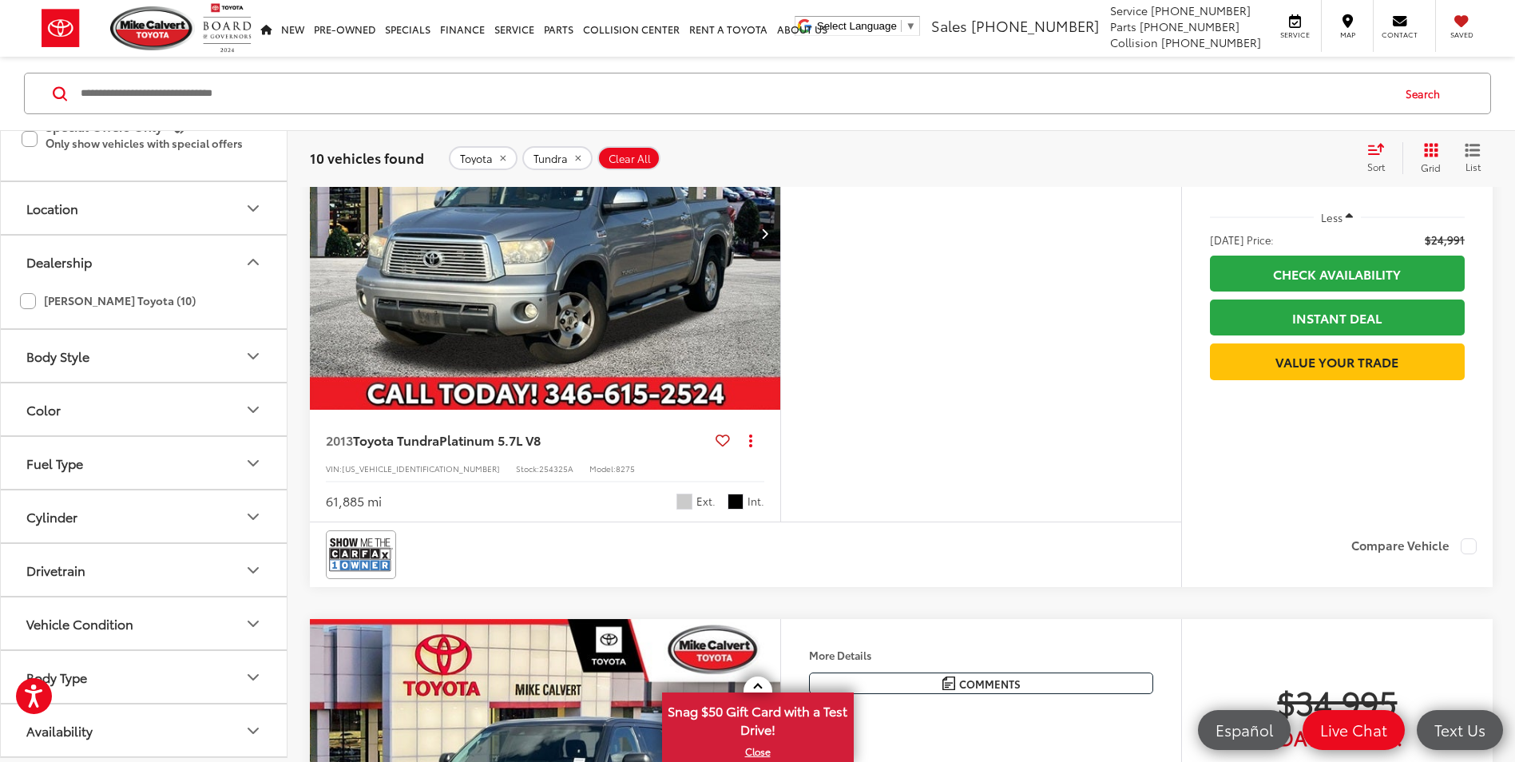
click at [253, 271] on icon "Dealership" at bounding box center [253, 261] width 19 height 19
